Goal: Task Accomplishment & Management: Manage account settings

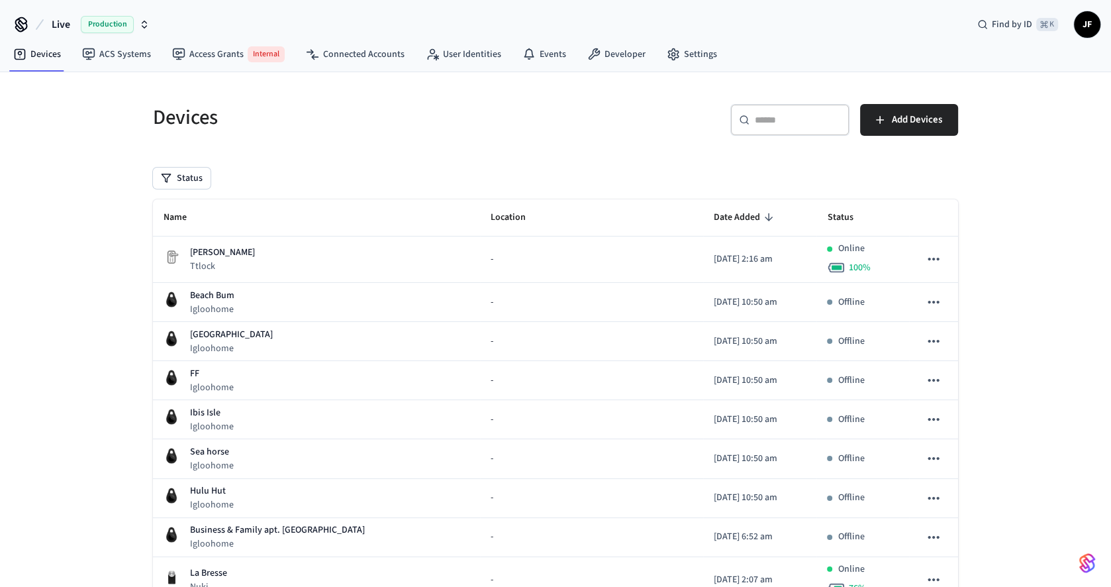
click at [54, 21] on span "Live" at bounding box center [61, 25] width 19 height 16
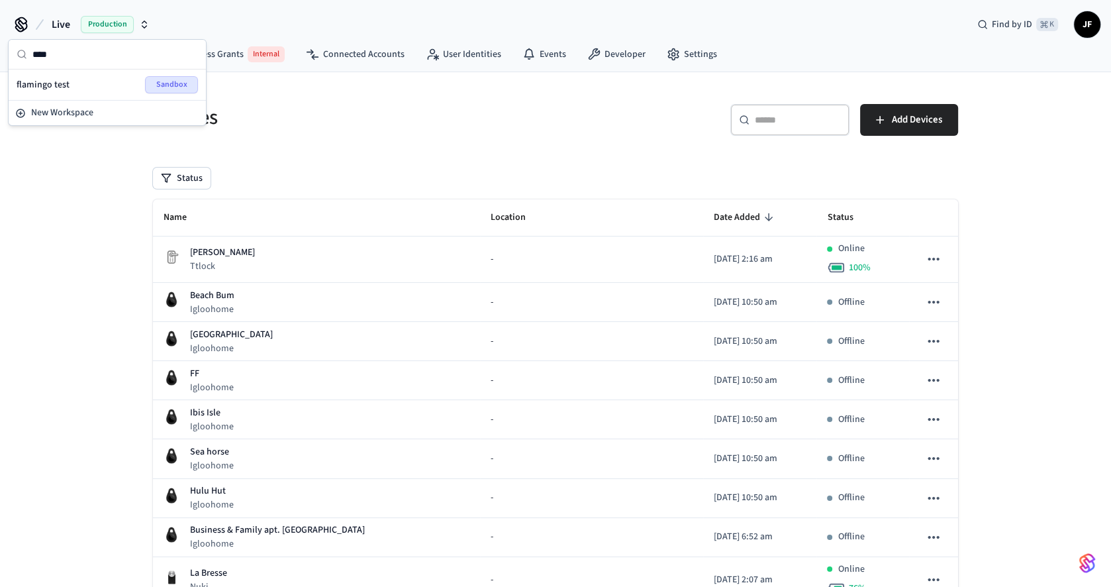
type input "****"
click at [376, 179] on div "Status" at bounding box center [555, 178] width 805 height 21
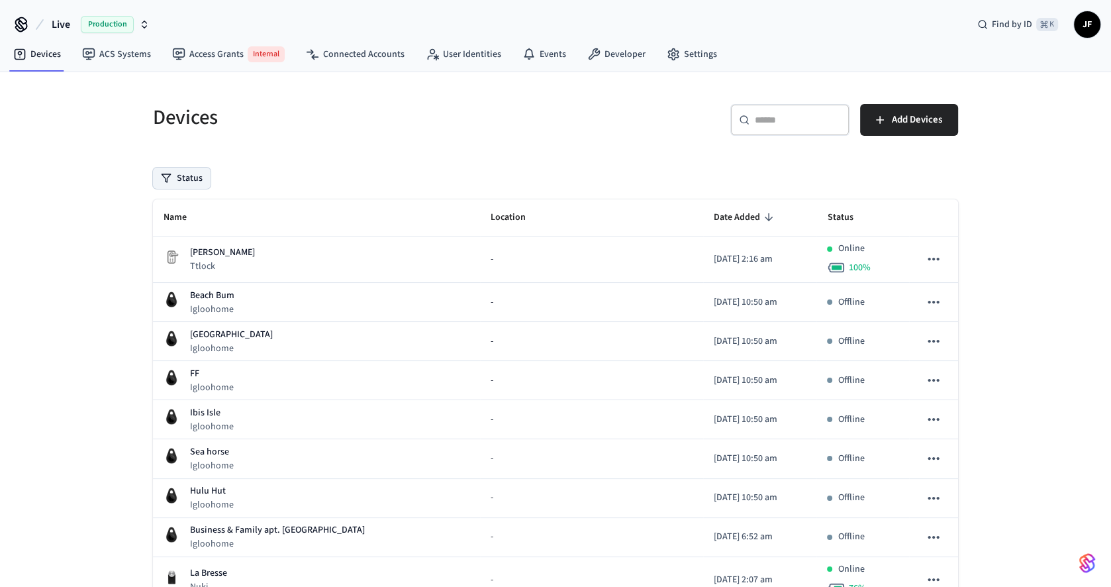
click at [179, 178] on button "Status" at bounding box center [182, 178] width 58 height 21
click at [393, 135] on div "Devices" at bounding box center [342, 117] width 411 height 58
click at [46, 11] on div "Live Production" at bounding box center [82, 25] width 143 height 28
click at [56, 20] on span "Live" at bounding box center [61, 25] width 19 height 16
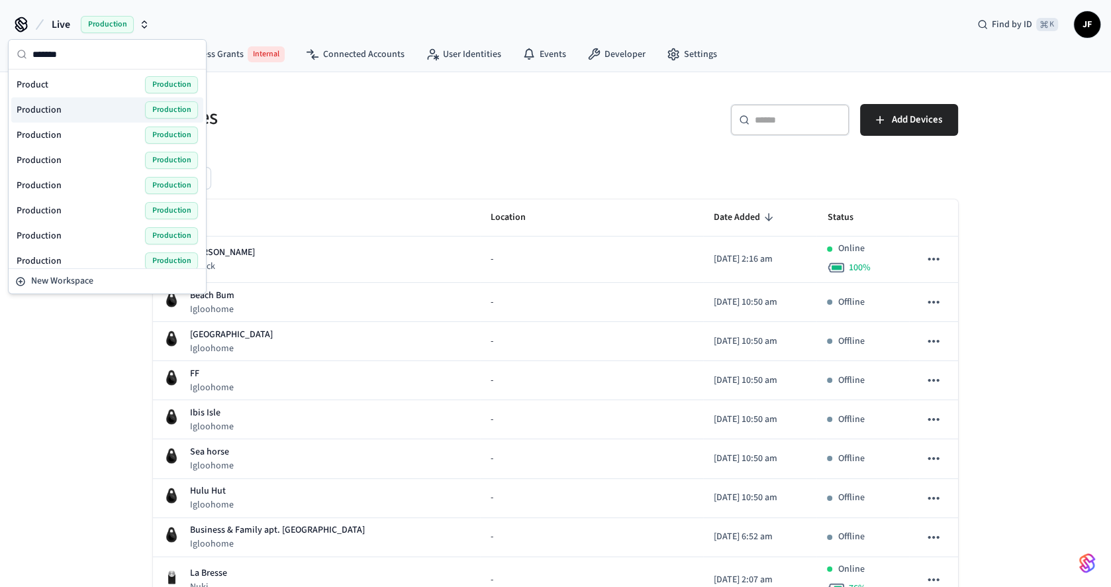
type input "*******"
click at [77, 115] on div "Production Production" at bounding box center [107, 109] width 181 height 17
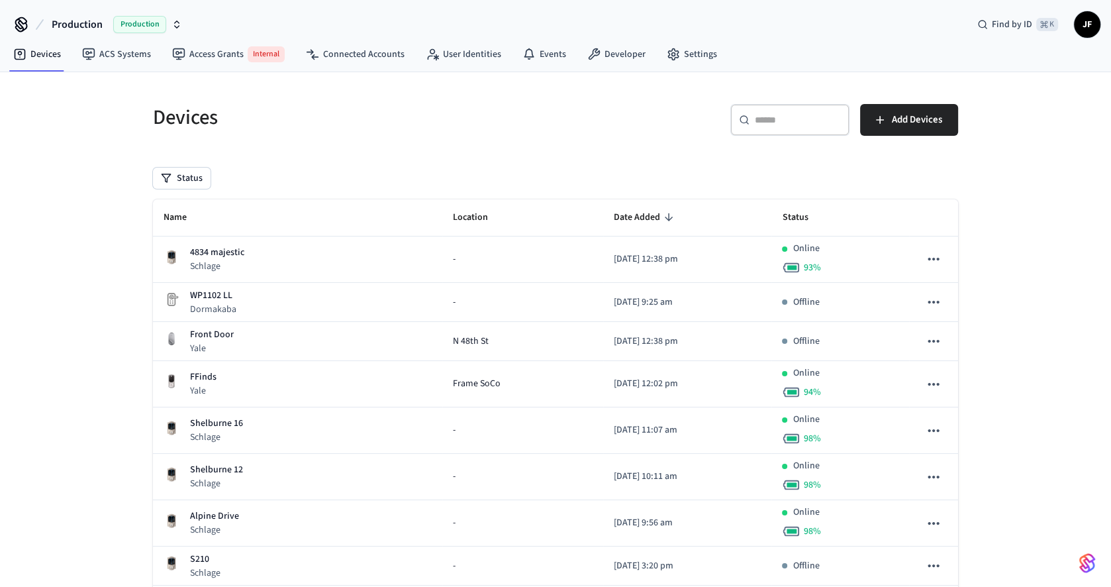
click at [615, 38] on nav "Devices ACS Systems Access Grants Internal Connected Accounts User Identities E…" at bounding box center [365, 54] width 725 height 33
click at [609, 55] on link "Developer" at bounding box center [616, 54] width 79 height 24
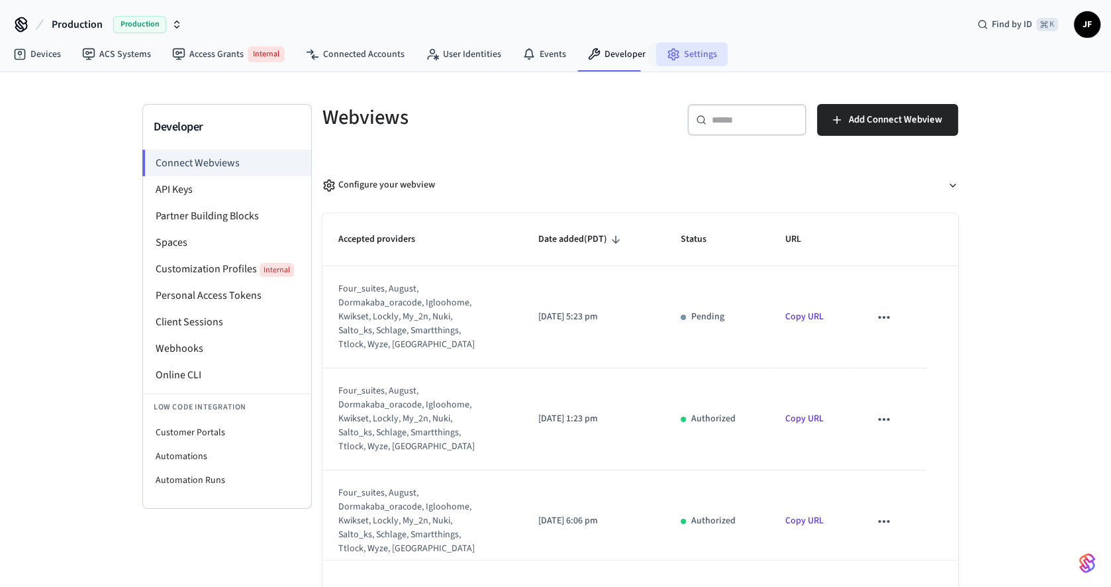
click at [706, 62] on link "Settings" at bounding box center [692, 54] width 72 height 24
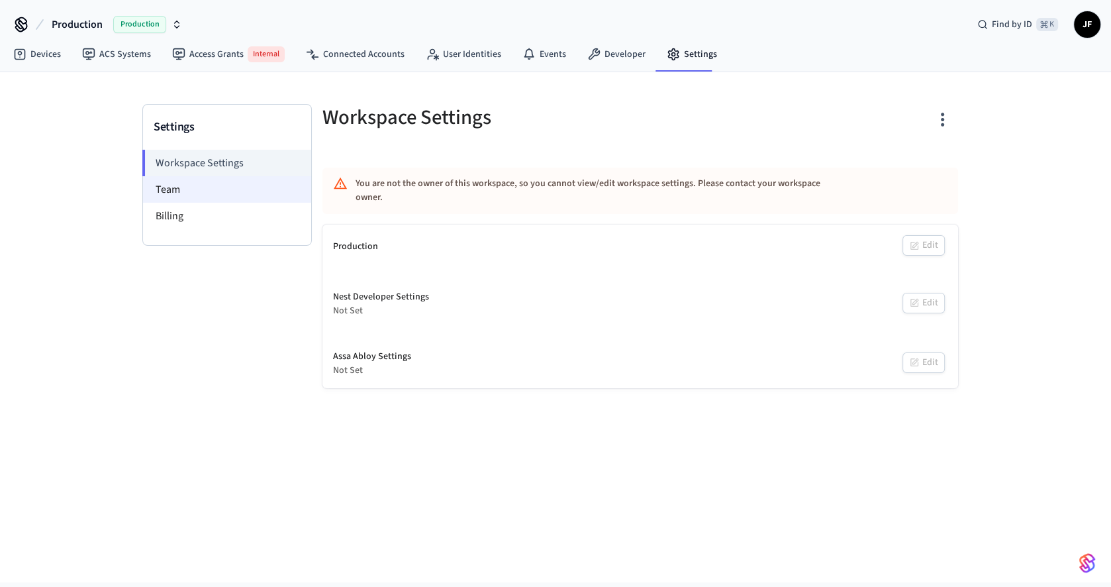
click at [191, 193] on li "Team" at bounding box center [227, 189] width 168 height 26
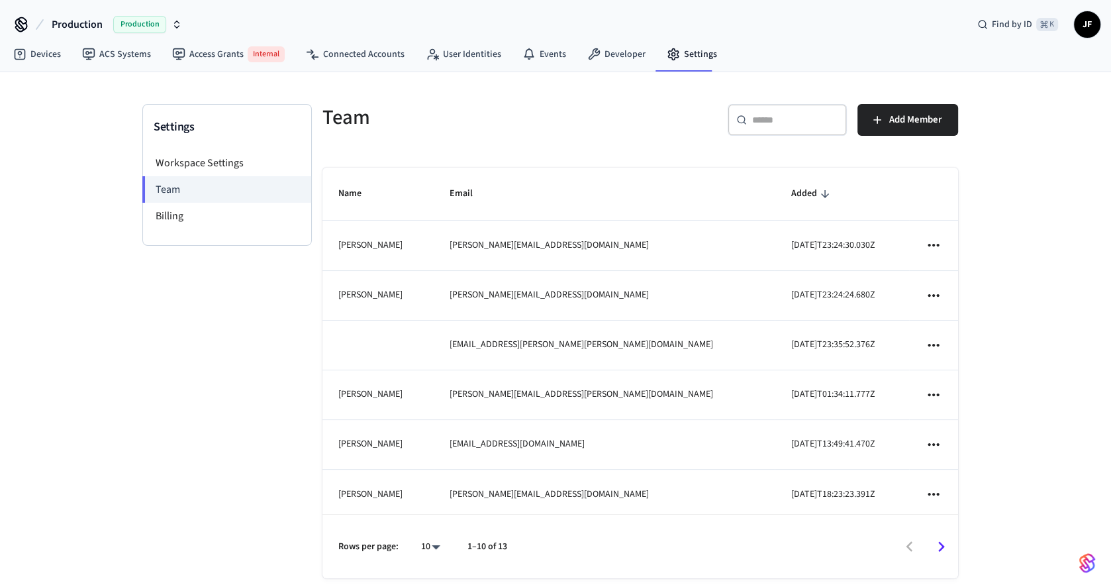
click at [65, 24] on span "Production" at bounding box center [77, 25] width 51 height 16
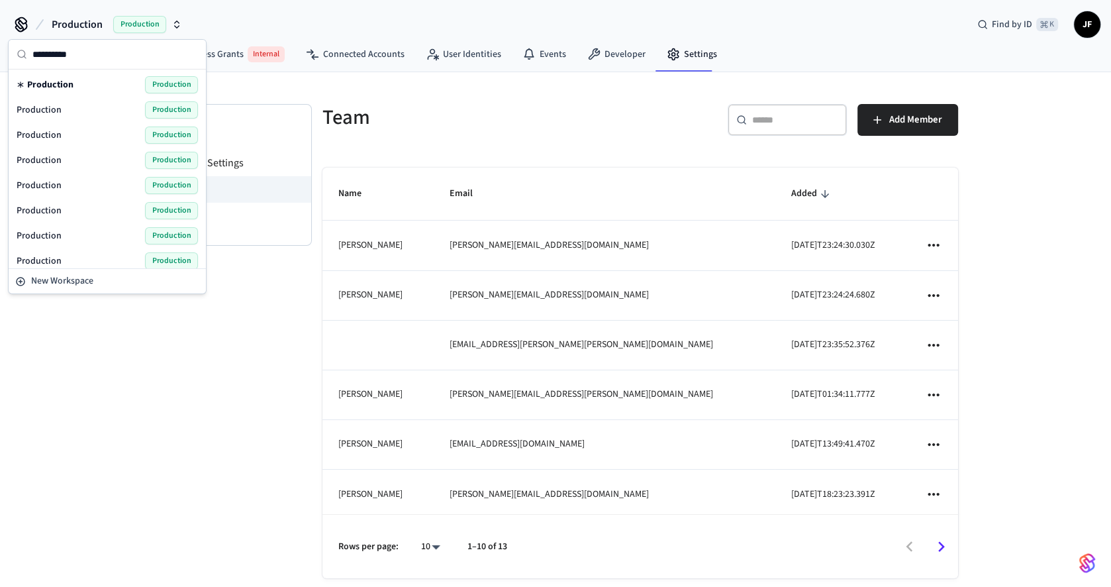
type input "**********"
click at [68, 127] on div "Production Production" at bounding box center [107, 135] width 181 height 17
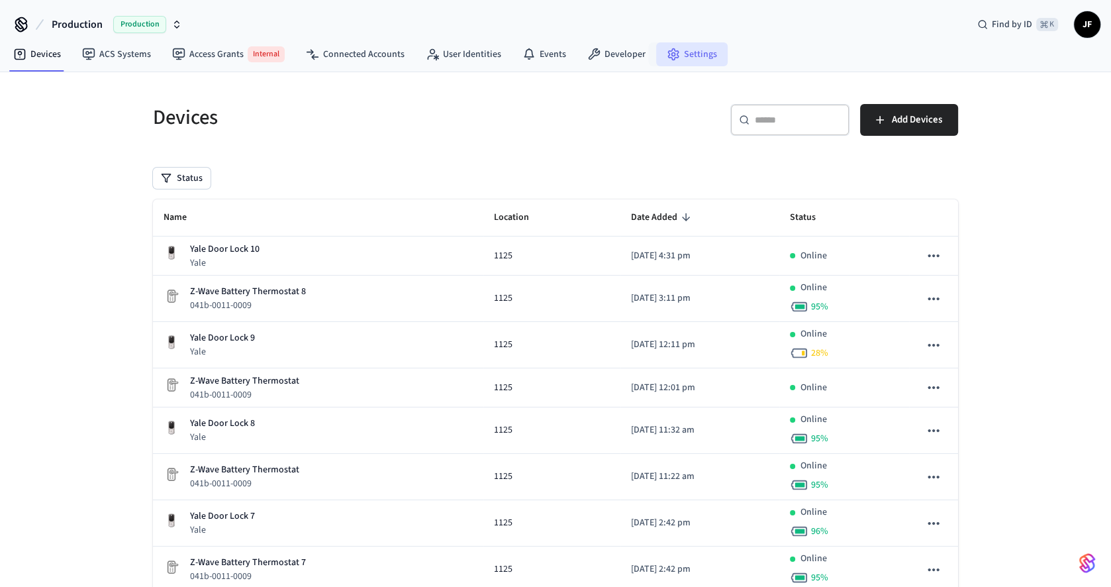
click at [657, 56] on link "Settings" at bounding box center [692, 54] width 72 height 24
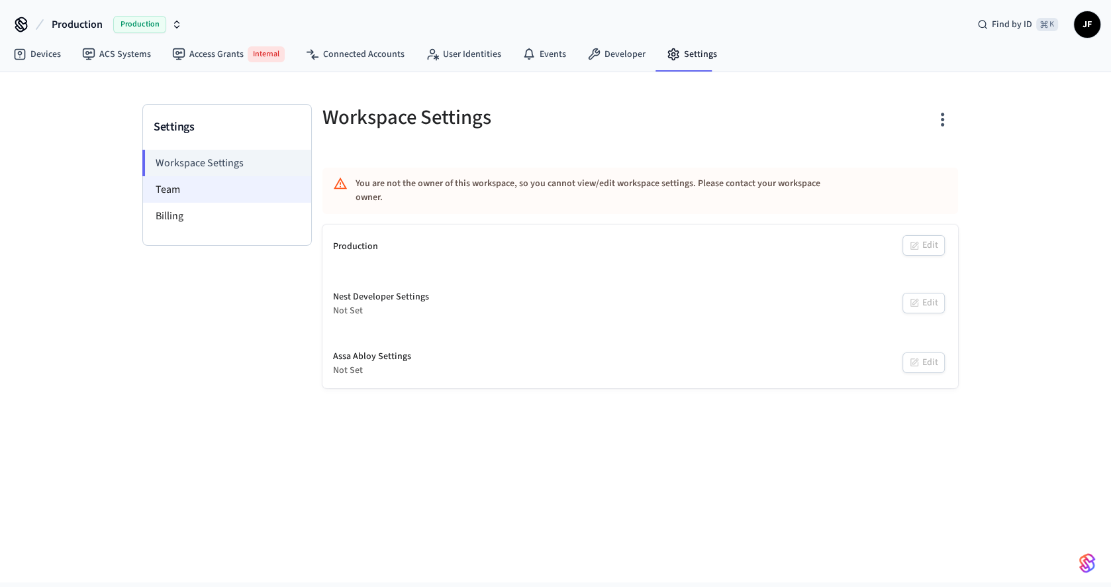
click at [260, 186] on li "Team" at bounding box center [227, 189] width 168 height 26
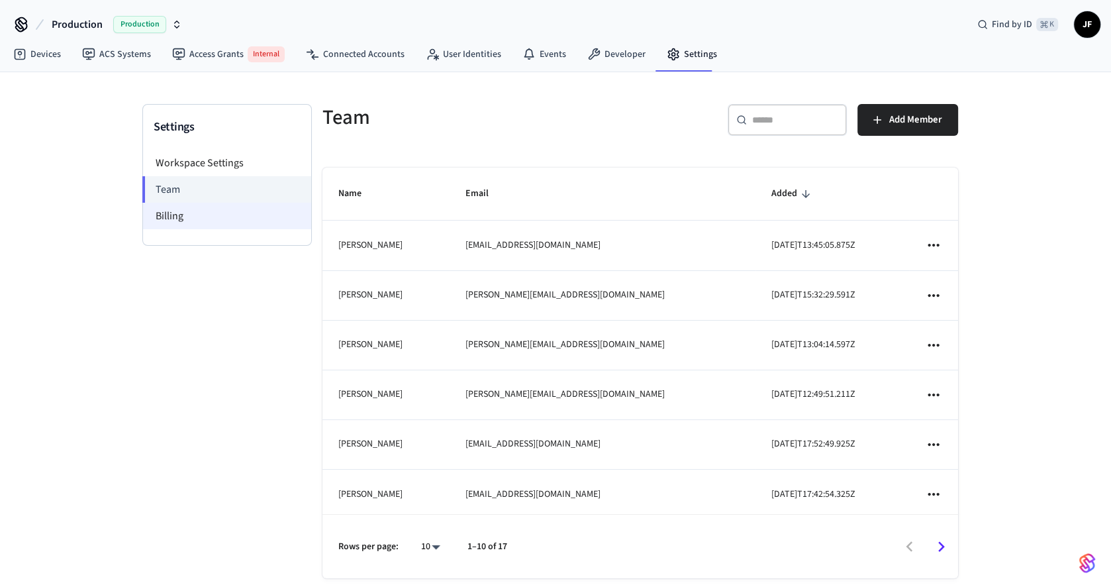
click at [143, 217] on li "Billing" at bounding box center [227, 216] width 168 height 26
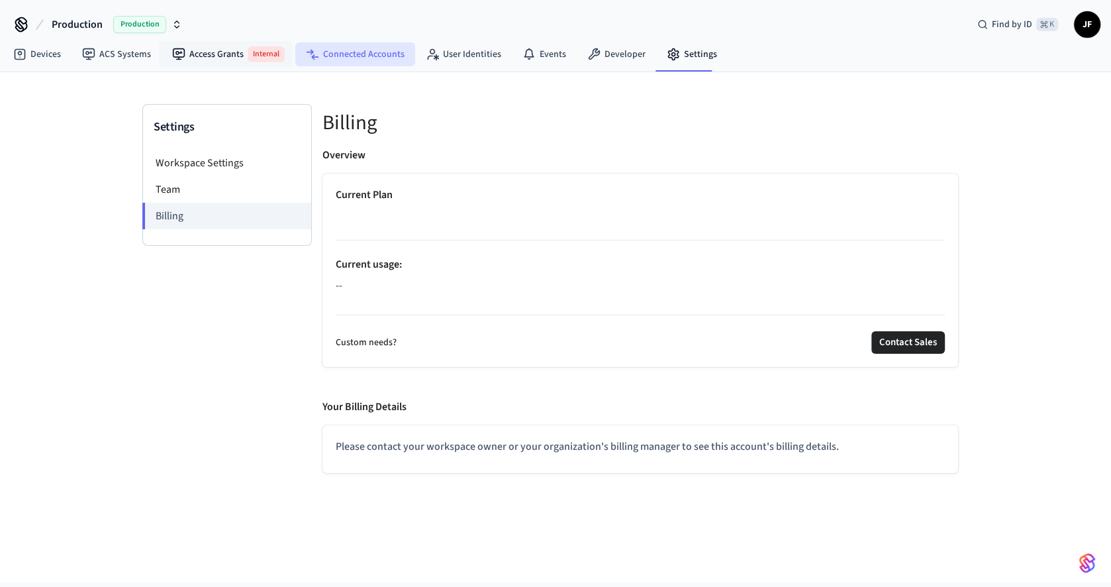
click at [321, 51] on link "Connected Accounts" at bounding box center [355, 54] width 120 height 24
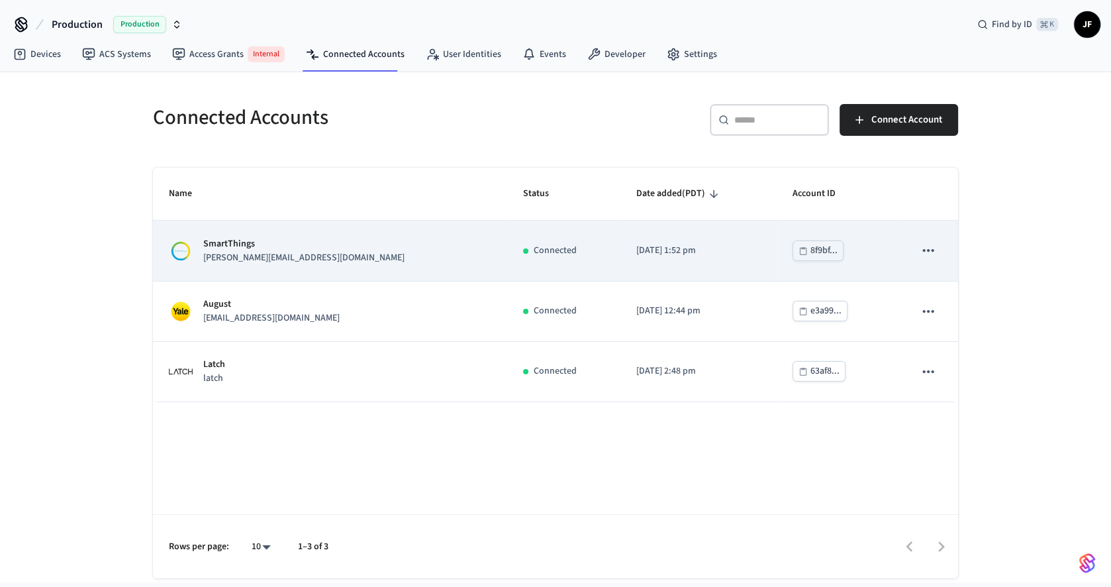
click at [335, 255] on div "SmartThings [PERSON_NAME][EMAIL_ADDRESS][DOMAIN_NAME]" at bounding box center [330, 251] width 323 height 28
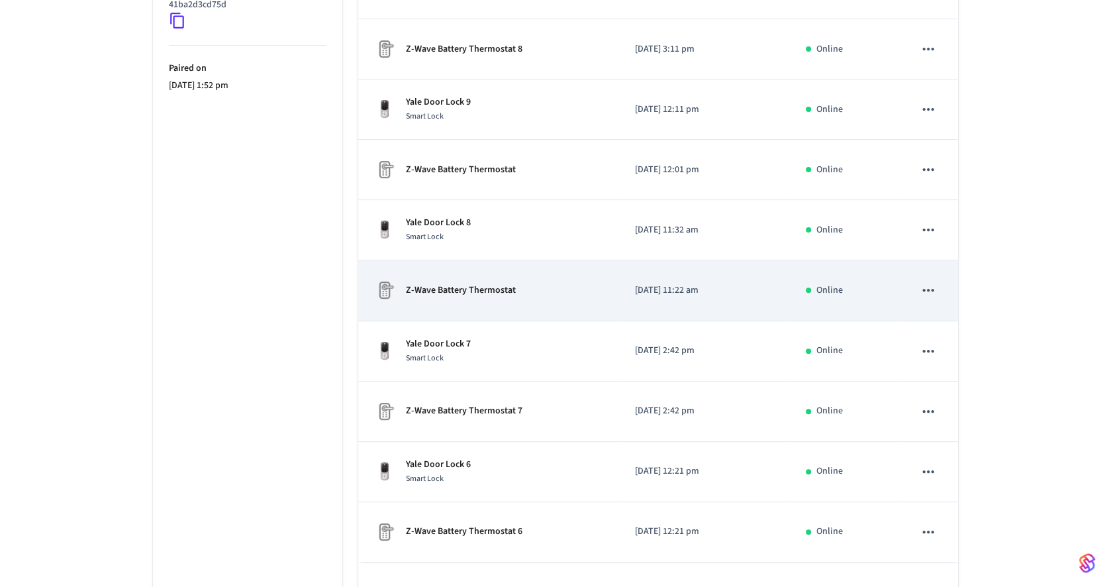
scroll to position [380, 0]
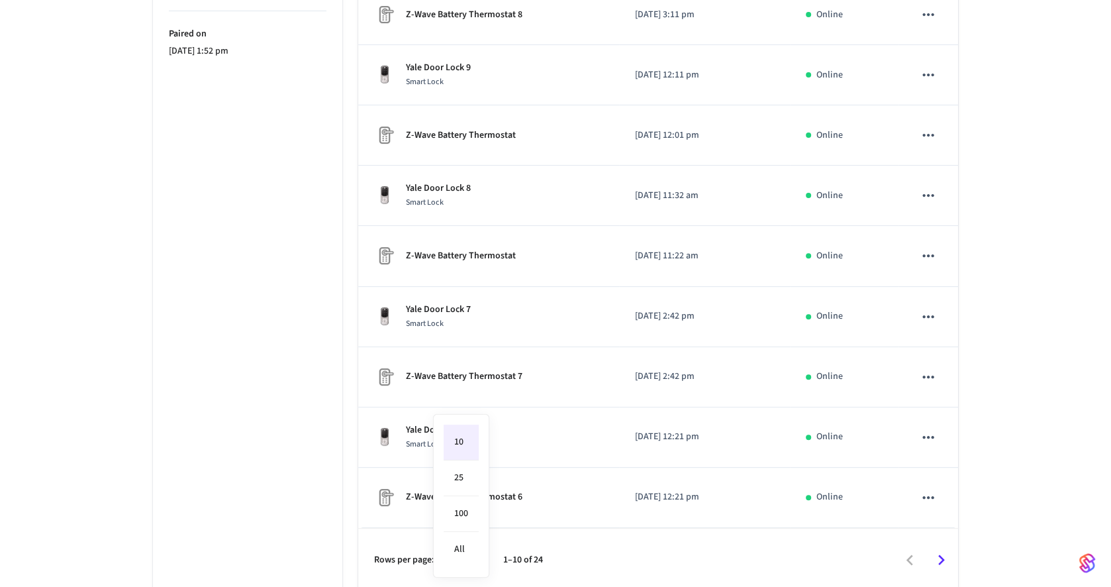
click at [468, 560] on body "Production Production Find by ID ⌘ K JF Devices ACS Systems Access Grants Inter…" at bounding box center [555, 126] width 1111 height 1012
click at [459, 512] on li "100" at bounding box center [461, 514] width 35 height 36
type input "***"
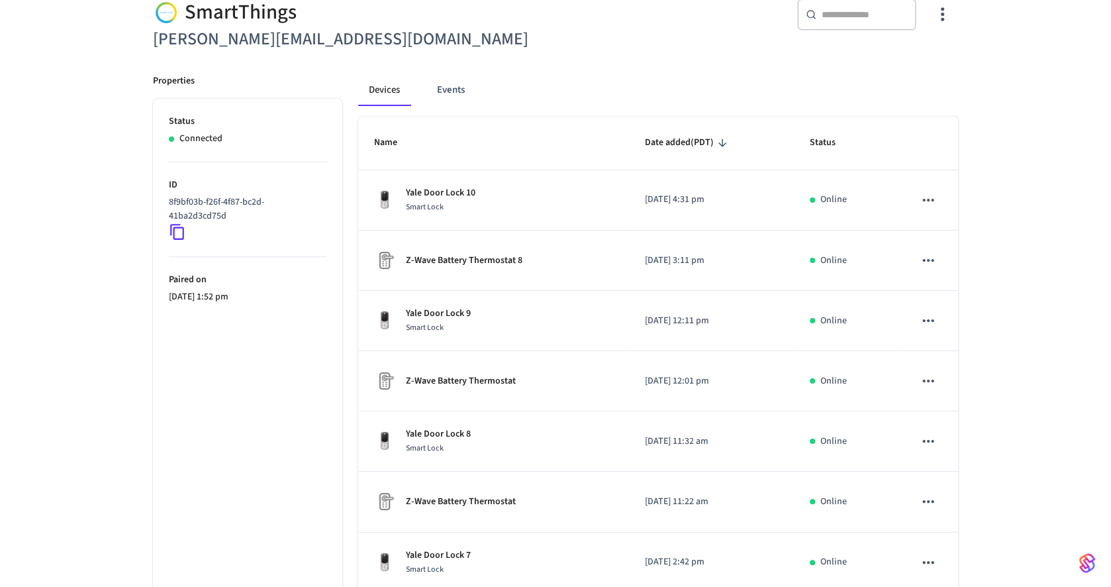
scroll to position [123, 0]
